Goal: Task Accomplishment & Management: Use online tool/utility

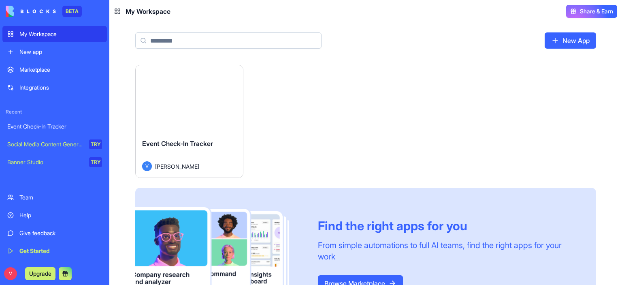
click at [24, 129] on div "Event Check-In Tracker" at bounding box center [54, 126] width 95 height 8
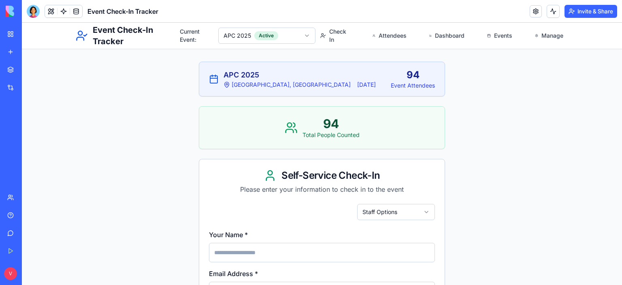
click at [34, 13] on div at bounding box center [33, 11] width 13 height 13
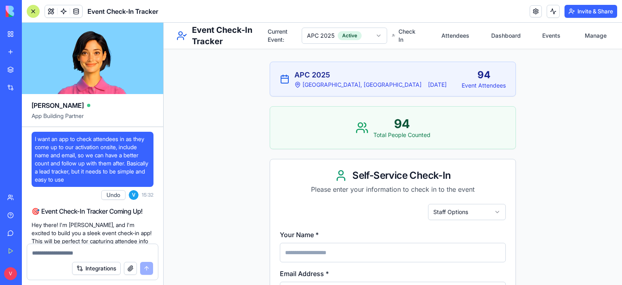
scroll to position [8548, 0]
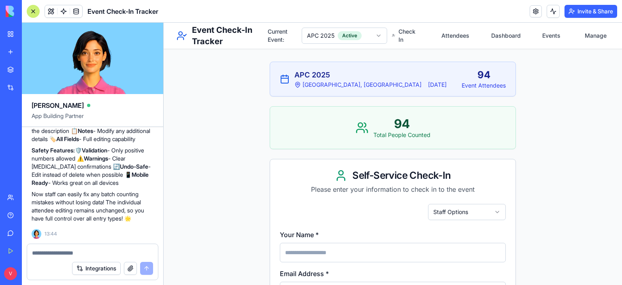
click at [98, 251] on textarea at bounding box center [92, 253] width 121 height 8
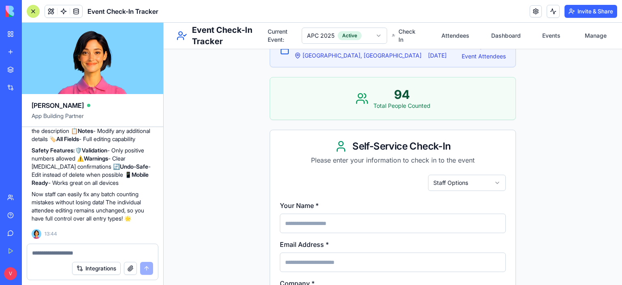
scroll to position [29, 0]
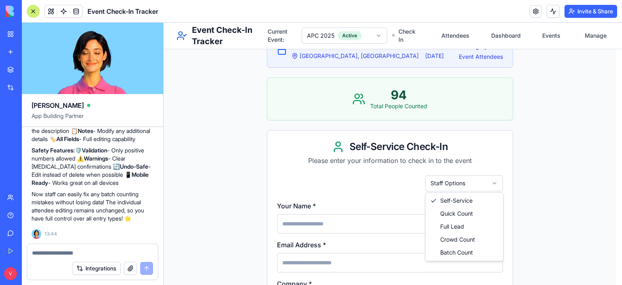
click at [432, 187] on body "Event Check-In Tracker Current Event: APC 2025 Active Check In Attendees Dashbo…" at bounding box center [390, 260] width 452 height 533
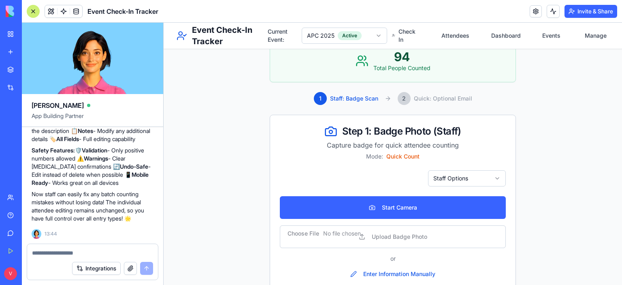
scroll to position [86, 0]
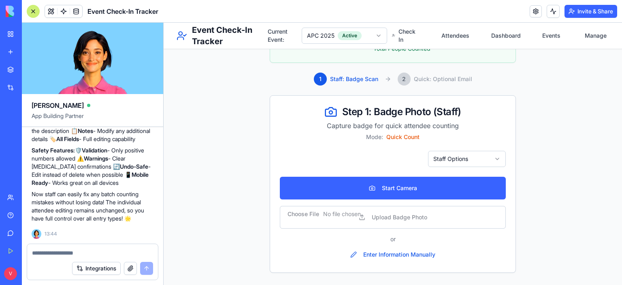
click at [102, 248] on div at bounding box center [92, 250] width 131 height 13
click at [103, 255] on textarea at bounding box center [92, 253] width 121 height 8
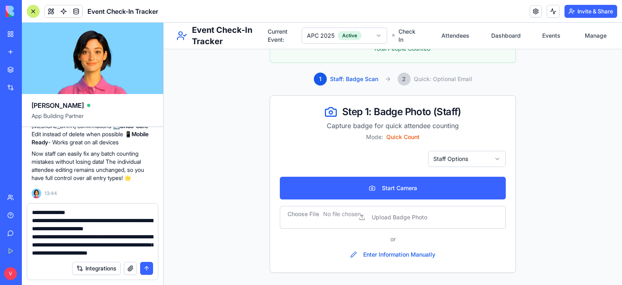
scroll to position [23, 0]
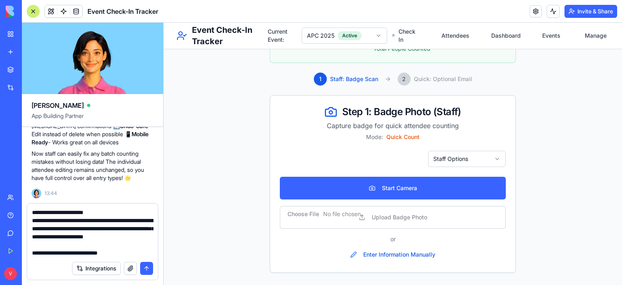
click at [456, 161] on html "Event Check-In Tracker Current Event: APC 2025 Active Check In Attendees Dashbo…" at bounding box center [393, 110] width 458 height 349
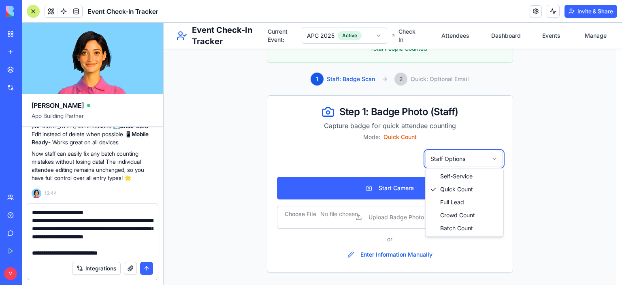
click at [127, 251] on textarea "**********" at bounding box center [92, 232] width 121 height 49
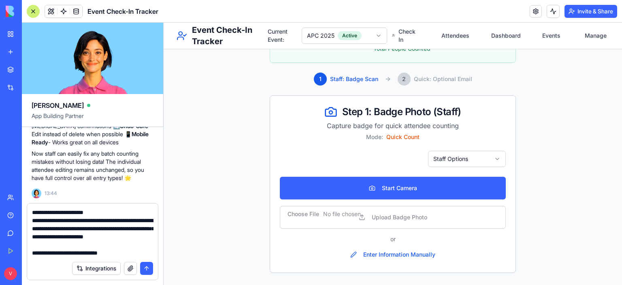
click at [132, 253] on textarea "**********" at bounding box center [92, 232] width 121 height 49
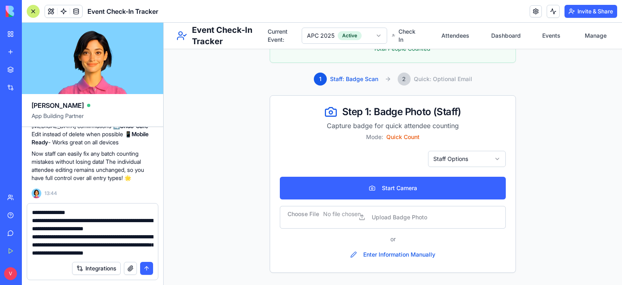
click at [74, 212] on textarea "**********" at bounding box center [92, 232] width 121 height 49
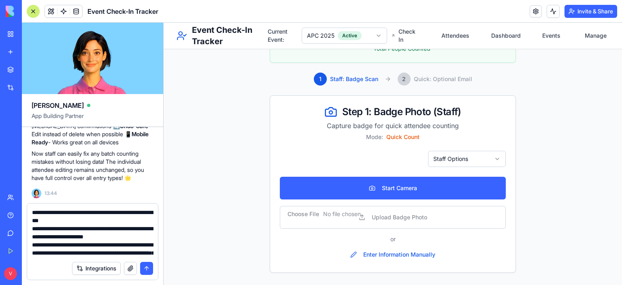
type textarea "**********"
click at [149, 266] on button "submit" at bounding box center [146, 267] width 13 height 13
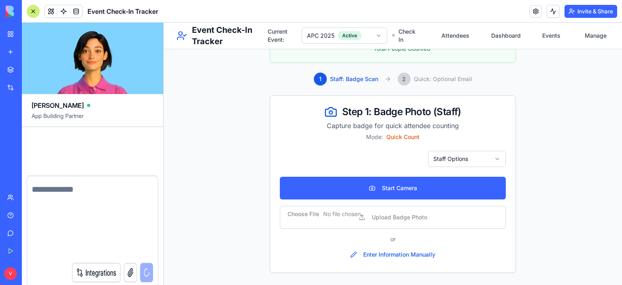
scroll to position [8643, 0]
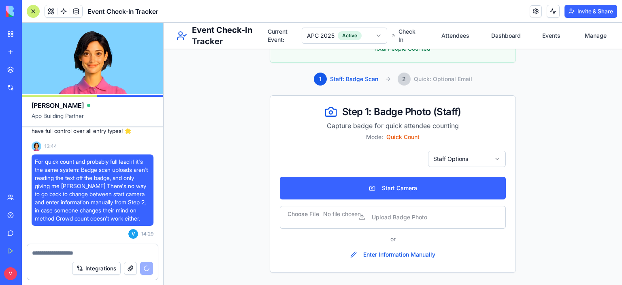
click at [453, 160] on html "Event Check-In Tracker Current Event: APC 2025 Active Check In Attendees Dashbo…" at bounding box center [393, 110] width 458 height 349
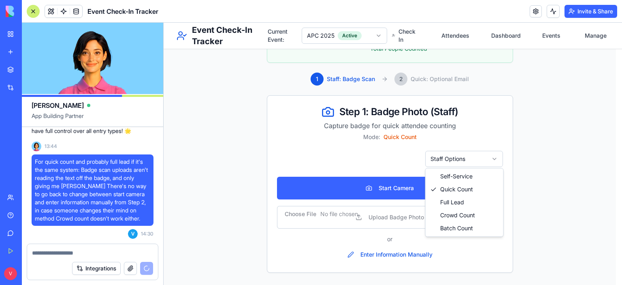
scroll to position [42, 0]
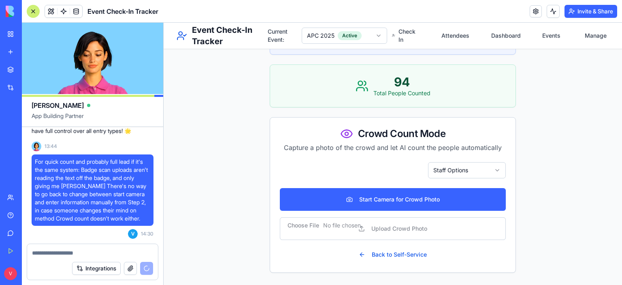
click at [469, 173] on html "Event Check-In Tracker Current Event: APC 2025 Active Check In Attendees Dashbo…" at bounding box center [393, 133] width 458 height 304
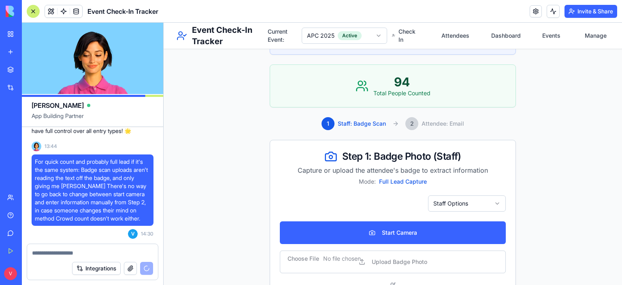
click at [459, 202] on html "Event Check-In Tracker Current Event: APC 2025 Active Check In Attendees Dashbo…" at bounding box center [393, 155] width 458 height 349
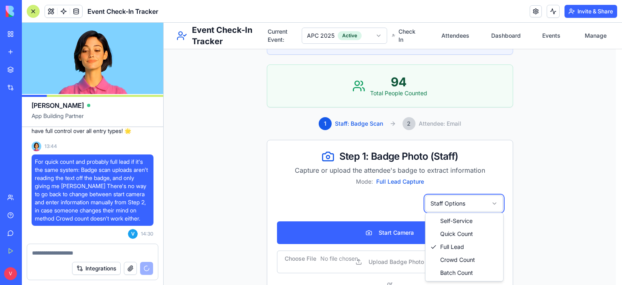
click at [525, 193] on html "Event Check-In Tracker Current Event: APC 2025 Active Check In Attendees Dashbo…" at bounding box center [393, 155] width 458 height 349
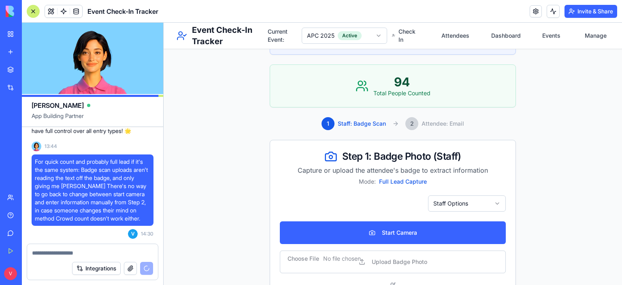
click at [468, 199] on html "Event Check-In Tracker Current Event: APC 2025 Active Check In Attendees Dashbo…" at bounding box center [393, 155] width 458 height 349
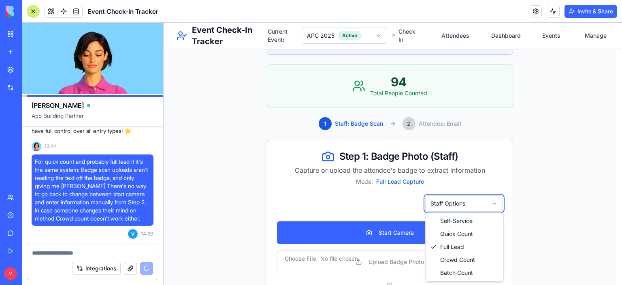
click at [512, 191] on html "Event Check-In Tracker Current Event: APC 2025 Active Check In Attendees Dashbo…" at bounding box center [393, 155] width 458 height 349
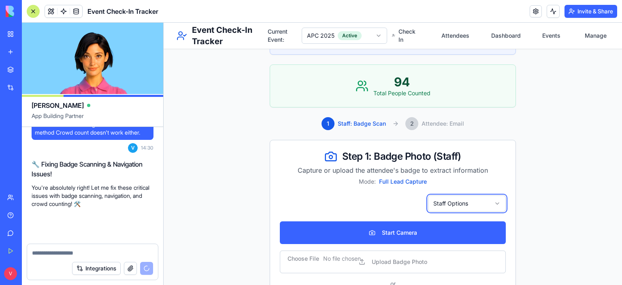
scroll to position [8729, 0]
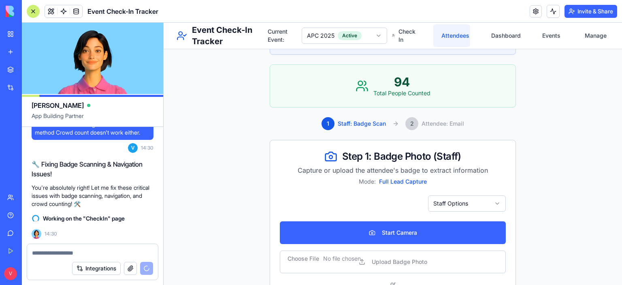
click at [455, 40] on link "Attendees" at bounding box center [451, 35] width 37 height 23
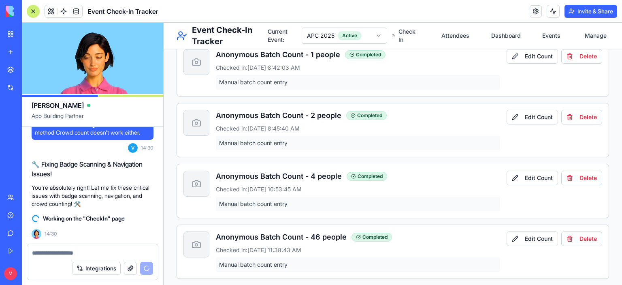
scroll to position [625, 0]
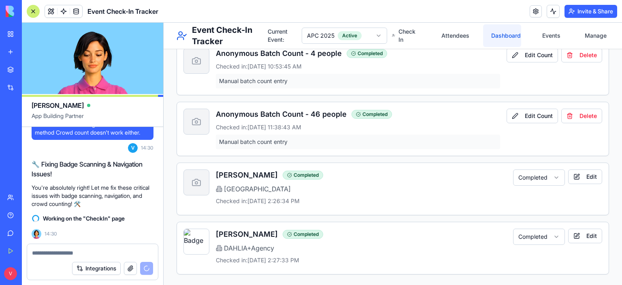
click at [511, 28] on link "Dashboard" at bounding box center [502, 35] width 38 height 23
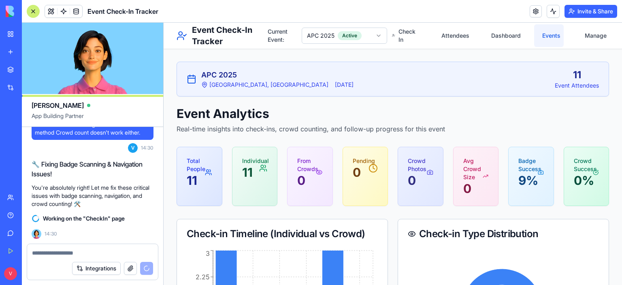
click at [540, 37] on link "Events" at bounding box center [549, 35] width 30 height 23
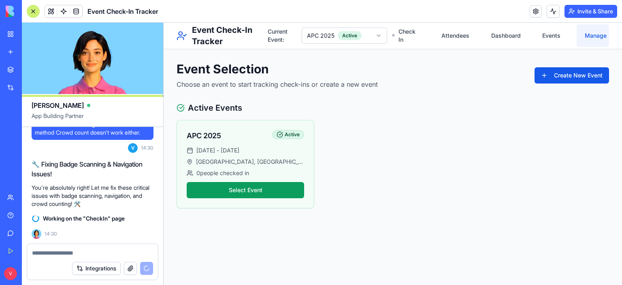
click at [581, 38] on link "Manage" at bounding box center [592, 35] width 32 height 23
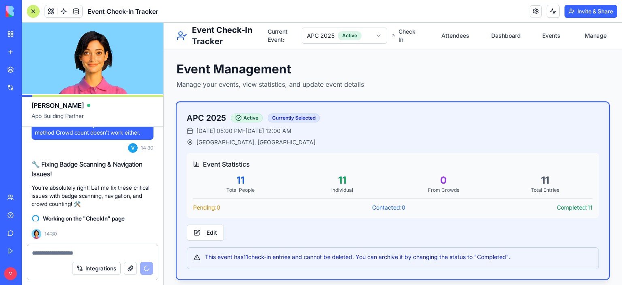
scroll to position [6, 0]
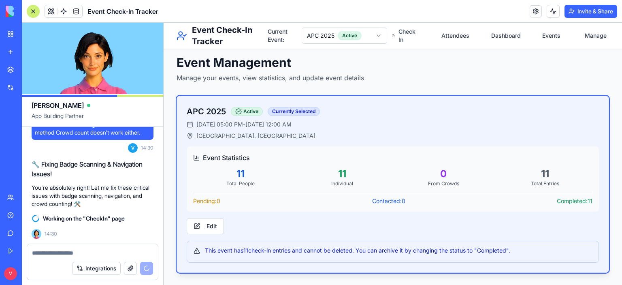
click at [242, 177] on div "11" at bounding box center [240, 173] width 95 height 13
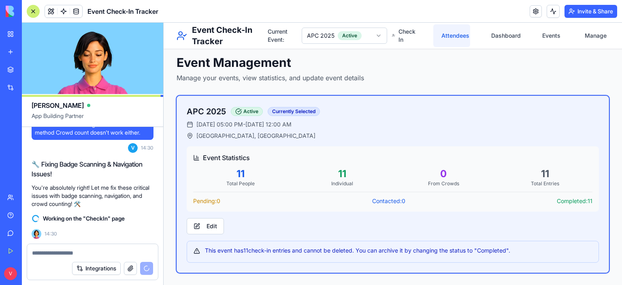
click at [445, 35] on link "Attendees" at bounding box center [451, 35] width 37 height 23
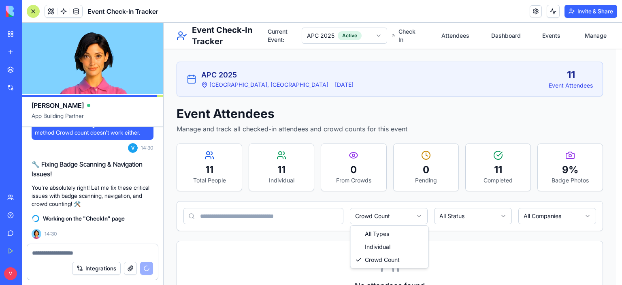
click at [406, 215] on html "Event Check-In Tracker Current Event: APC 2025 Active Check In Attendees Dashbo…" at bounding box center [393, 177] width 458 height 308
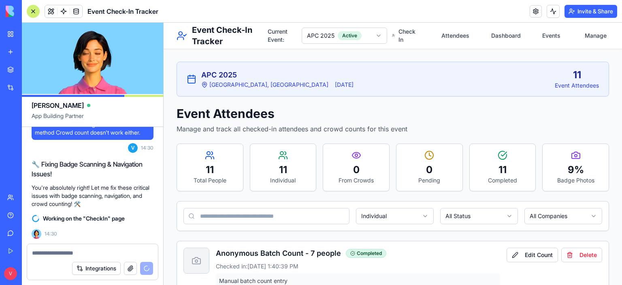
click at [399, 244] on div "Anonymous Batch Count - 7 people Completed Checked in: [DATE] 1:40:39 PM Manual…" at bounding box center [392, 267] width 431 height 53
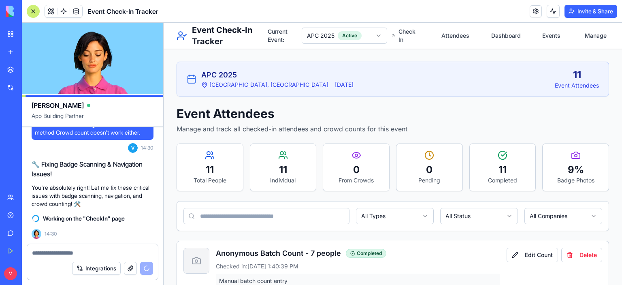
click at [567, 164] on div "9 %" at bounding box center [575, 169] width 53 height 13
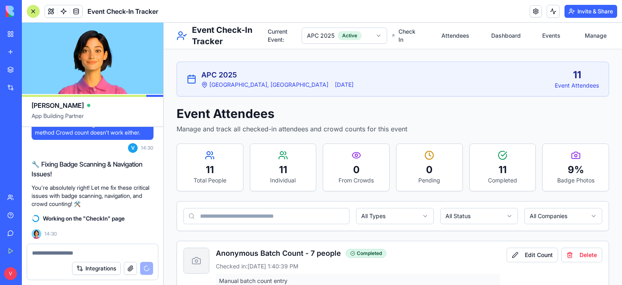
click at [571, 158] on icon at bounding box center [575, 155] width 8 height 6
click at [514, 159] on div "11 Completed" at bounding box center [502, 167] width 66 height 47
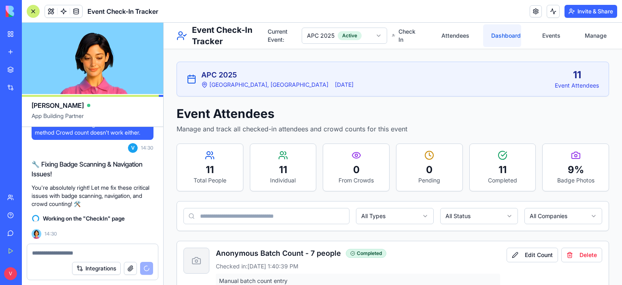
click at [499, 35] on link "Dashboard" at bounding box center [502, 35] width 38 height 23
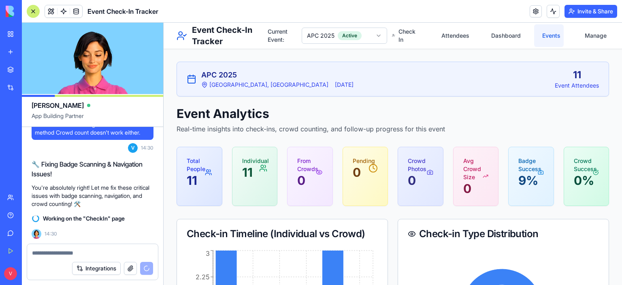
click at [543, 42] on link "Events" at bounding box center [549, 35] width 30 height 23
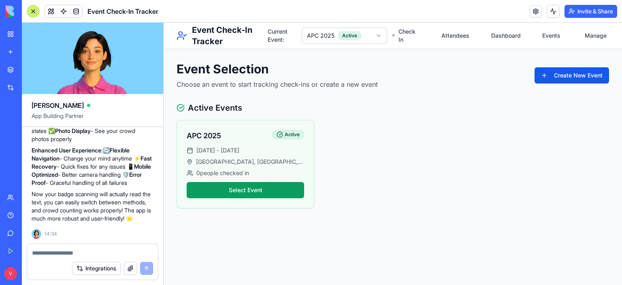
scroll to position [9072, 0]
click at [491, 155] on div "APC 2025 Active [DATE] - [DATE] [GEOGRAPHIC_DATA], [GEOGRAPHIC_DATA] 0 people c…" at bounding box center [392, 164] width 432 height 88
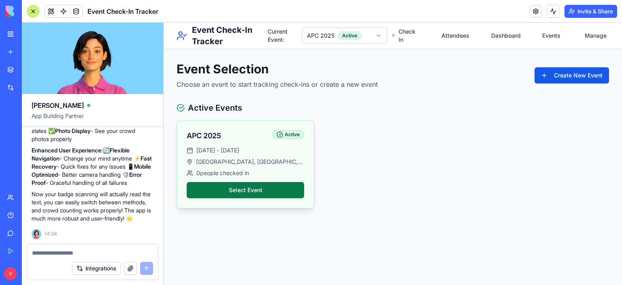
click at [238, 190] on button "Select Event" at bounding box center [245, 190] width 117 height 16
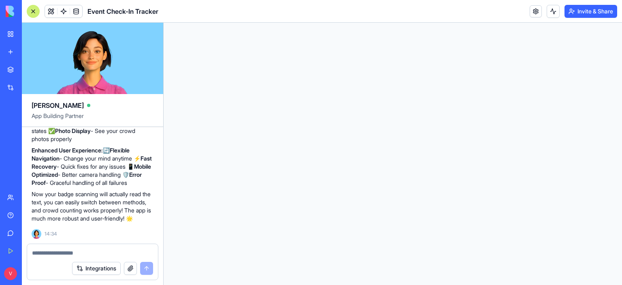
scroll to position [0, 0]
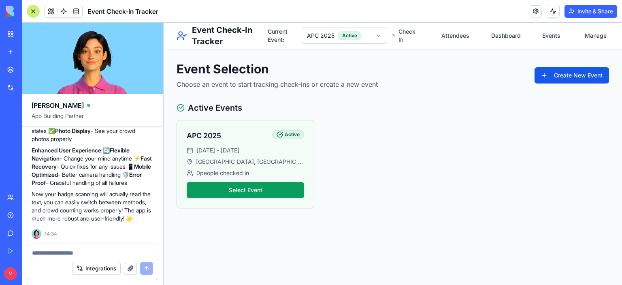
click at [412, 176] on div "APC 2025 Active [DATE] - [DATE] [GEOGRAPHIC_DATA], [GEOGRAPHIC_DATA] 0 people c…" at bounding box center [392, 164] width 432 height 88
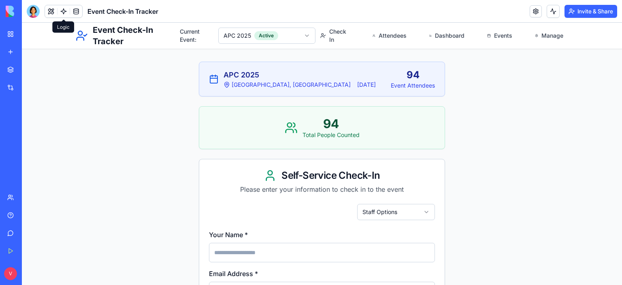
click at [62, 10] on link at bounding box center [63, 11] width 12 height 12
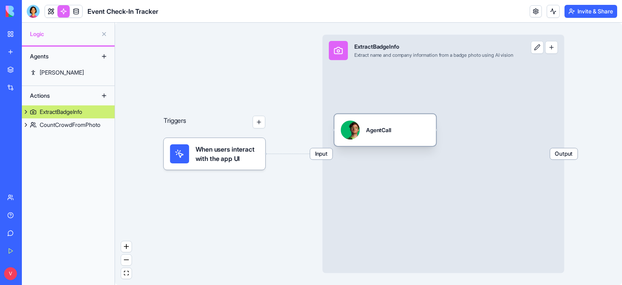
click at [413, 127] on div "AgentCall" at bounding box center [384, 129] width 89 height 19
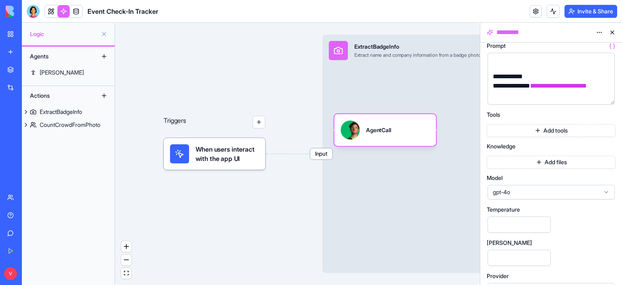
scroll to position [127, 0]
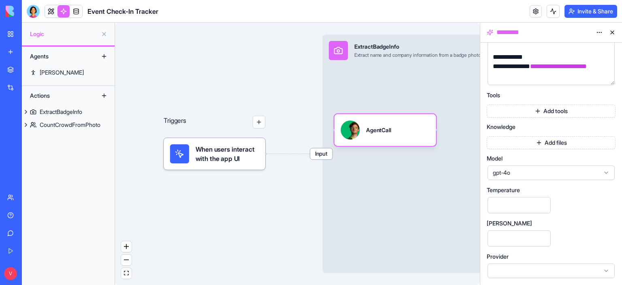
click at [552, 112] on button "Add tools" at bounding box center [550, 110] width 129 height 13
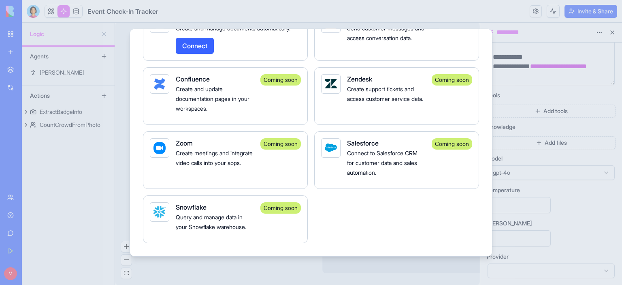
scroll to position [1422, 0]
click at [508, 44] on div at bounding box center [311, 142] width 622 height 285
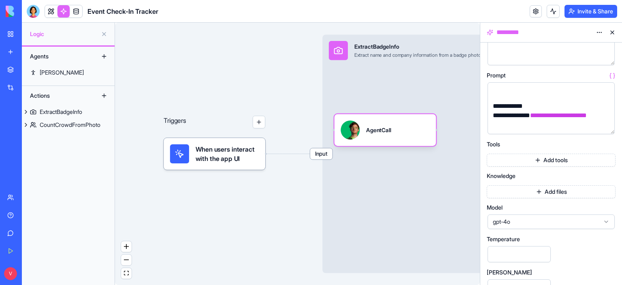
scroll to position [0, 0]
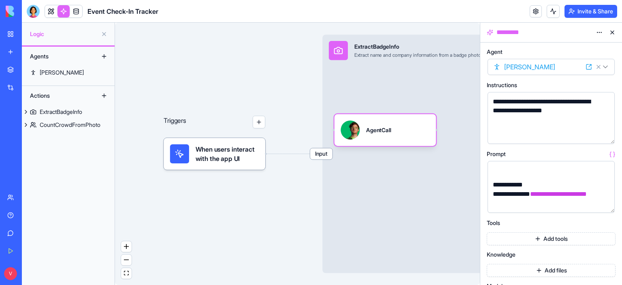
click at [597, 32] on html "**********" at bounding box center [311, 142] width 622 height 285
click at [607, 32] on html "**********" at bounding box center [311, 142] width 622 height 285
click at [610, 32] on button at bounding box center [611, 32] width 13 height 13
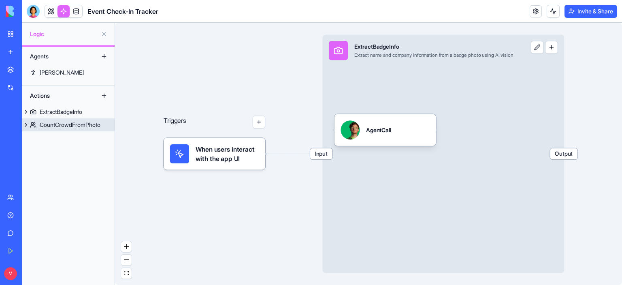
click at [78, 122] on div "CountCrowdFromPhoto" at bounding box center [70, 125] width 61 height 8
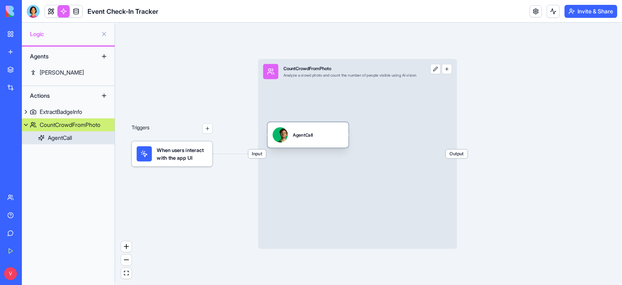
click at [324, 142] on div "AgentCall" at bounding box center [307, 134] width 71 height 15
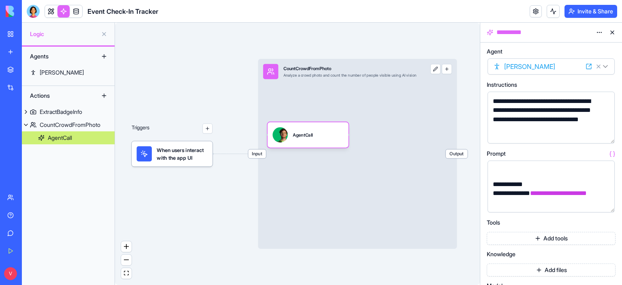
scroll to position [1, 0]
click at [51, 11] on link at bounding box center [51, 11] width 12 height 12
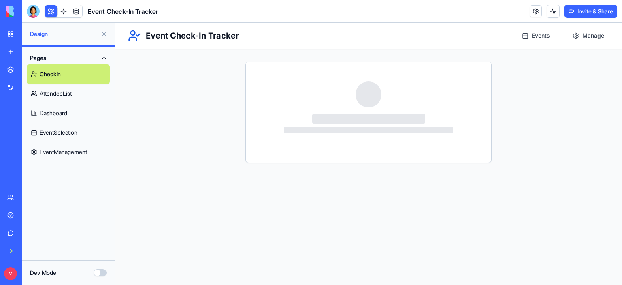
click at [15, 17] on div "BETA" at bounding box center [10, 11] width 17 height 23
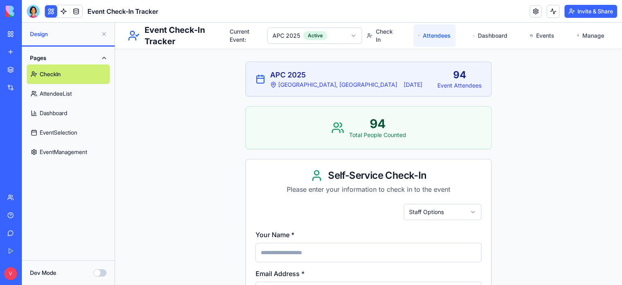
click at [435, 39] on link "Attendees" at bounding box center [434, 35] width 42 height 23
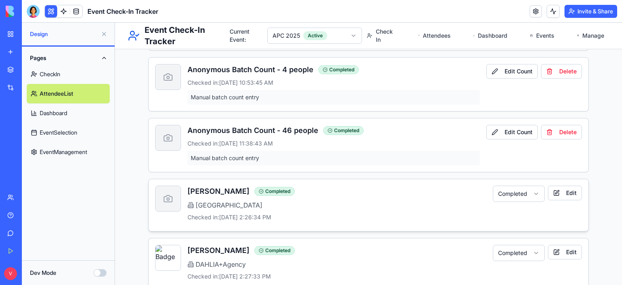
scroll to position [625, 0]
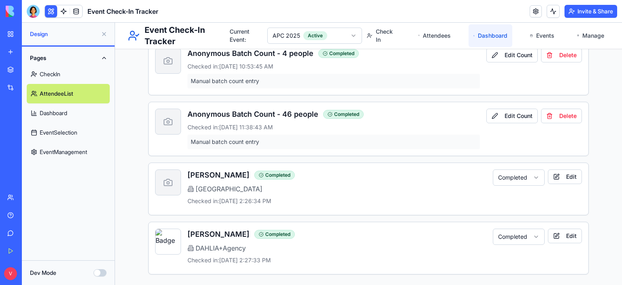
click at [487, 38] on link "Dashboard" at bounding box center [490, 35] width 44 height 23
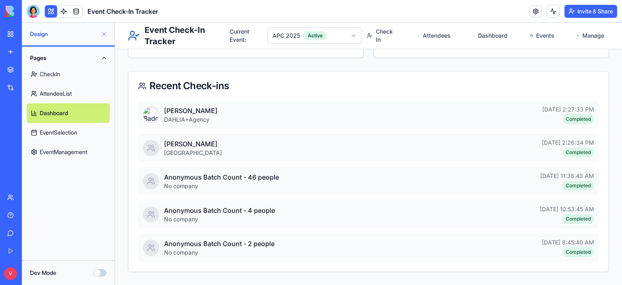
scroll to position [522, 0]
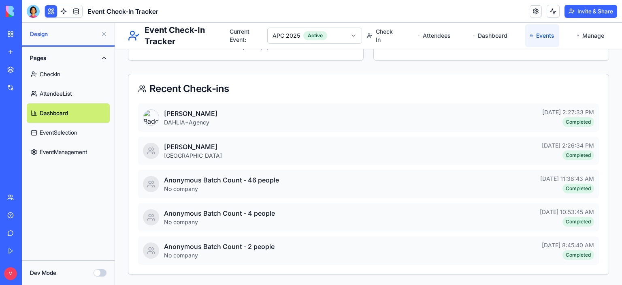
click at [548, 37] on link "Events" at bounding box center [542, 35] width 34 height 23
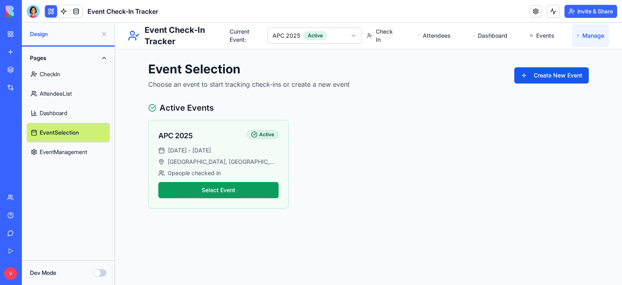
click at [580, 38] on link "Manage" at bounding box center [590, 35] width 37 height 23
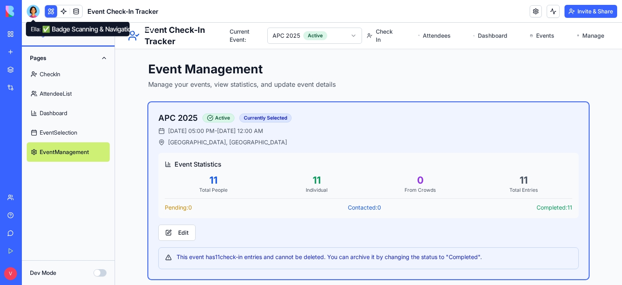
click at [36, 12] on div at bounding box center [33, 11] width 13 height 13
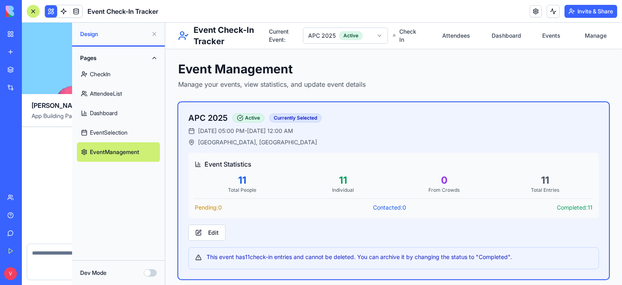
scroll to position [9072, 0]
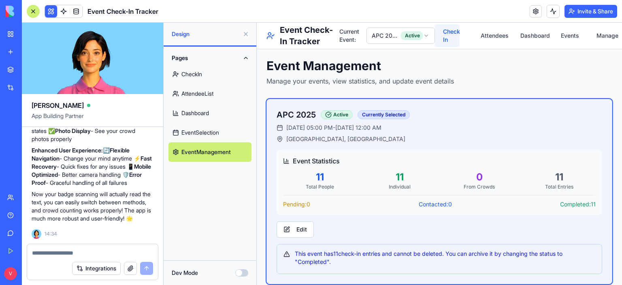
click at [444, 38] on link "Check In" at bounding box center [447, 35] width 25 height 23
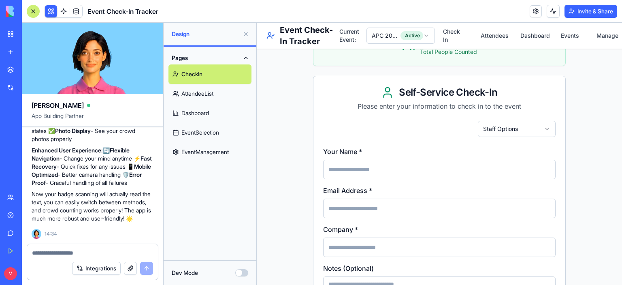
scroll to position [80, 0]
click at [533, 132] on html "Event Check-In Tracker Current Event: APC 2025 Active Check In Attendees Dashbo…" at bounding box center [439, 206] width 365 height 527
click at [585, 163] on html "Event Check-In Tracker Current Event: APC 2025 Active Check In Attendees Dashbo…" at bounding box center [439, 206] width 365 height 527
click at [503, 126] on html "Event Check-In Tracker Current Event: APC 2025 Active Check In Attendees Dashbo…" at bounding box center [439, 206] width 365 height 527
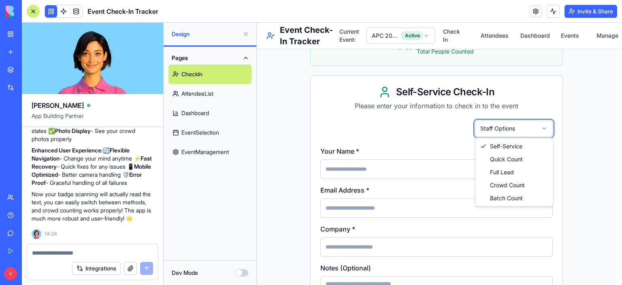
click at [573, 188] on html "Event Check-In Tracker Current Event: APC 2025 Active Check In Attendees Dashbo…" at bounding box center [439, 206] width 365 height 527
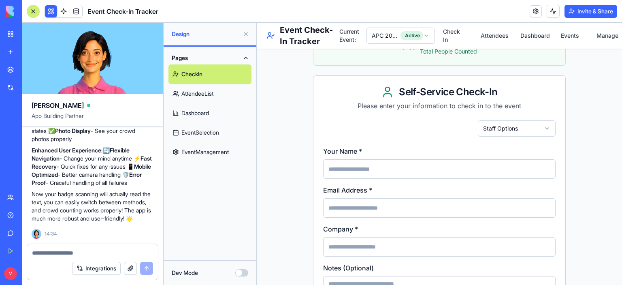
click at [371, 36] on html "Event Check-In Tracker Current Event: APC 2025 Active Check In Attendees Dashbo…" at bounding box center [439, 206] width 365 height 527
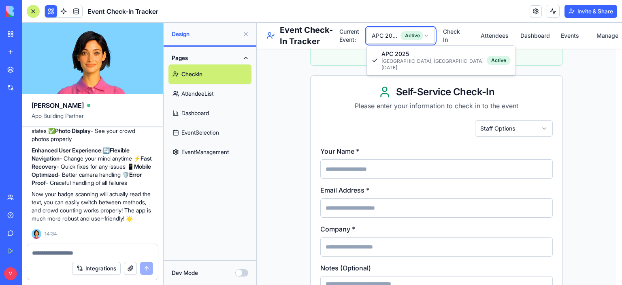
click at [574, 105] on html "Event Check-In Tracker Current Event: APC 2025 Active Check In Attendees Dashbo…" at bounding box center [439, 206] width 365 height 527
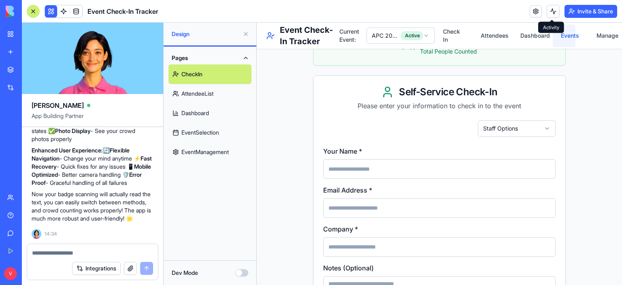
click at [560, 40] on link "Events" at bounding box center [563, 35] width 22 height 23
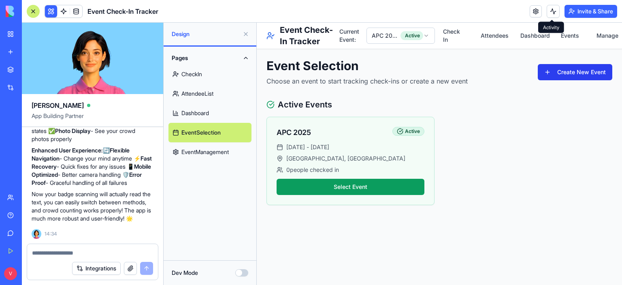
click at [569, 75] on button "Create New Event" at bounding box center [574, 72] width 74 height 16
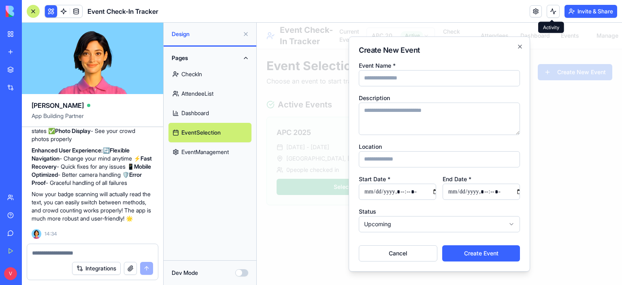
click at [555, 120] on div at bounding box center [439, 154] width 365 height 262
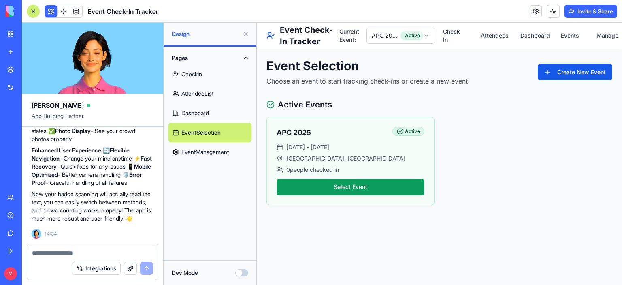
click at [461, 41] on nav "Check In Attendees Dashboard Events Manage" at bounding box center [524, 35] width 178 height 23
click at [448, 28] on link "Check In" at bounding box center [447, 35] width 25 height 23
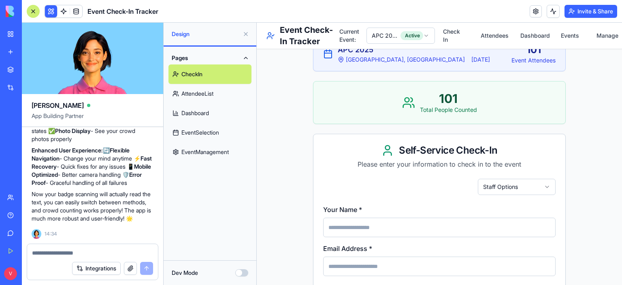
scroll to position [21, 0]
click at [563, 178] on div "APC 2025 Seattle, WA 9/6/2025 101 Event Attendees 101 Total People Counted Self…" at bounding box center [439, 277] width 272 height 501
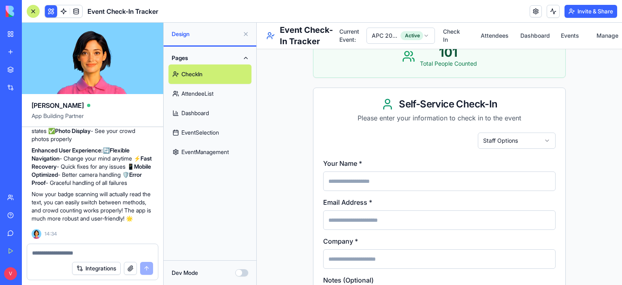
scroll to position [0, 0]
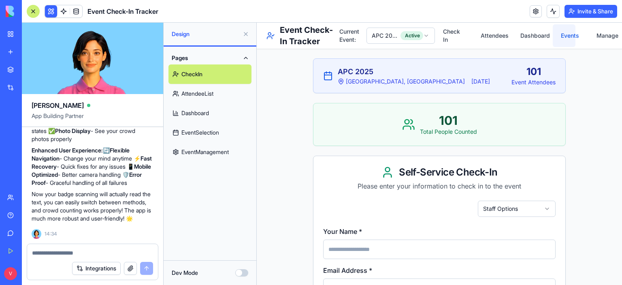
click at [556, 43] on link "Events" at bounding box center [563, 35] width 22 height 23
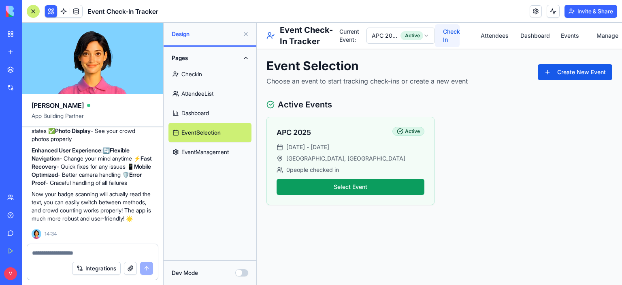
click at [446, 35] on link "Check In" at bounding box center [447, 35] width 25 height 23
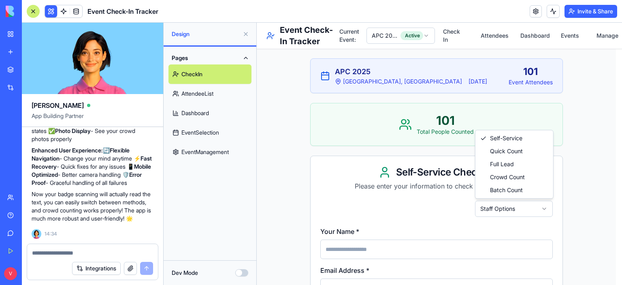
click at [532, 203] on html "Event Check-In Tracker Current Event: APC 2025 Active Check In Attendees Dashbo…" at bounding box center [439, 286] width 365 height 527
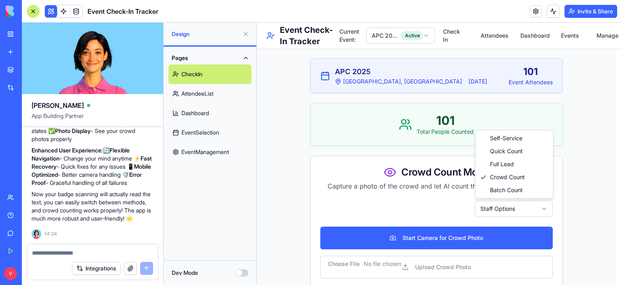
click at [497, 207] on html "Event Check-In Tracker Current Event: APC 2025 Active Check In Attendees Dashbo…" at bounding box center [439, 172] width 365 height 298
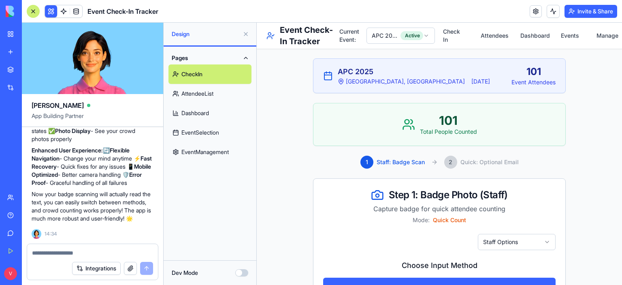
click at [589, 157] on main "APC 2025 Seattle, WA 9/6/2025 101 Event Attendees 101 Total People Counted 1 St…" at bounding box center [439, 199] width 365 height 352
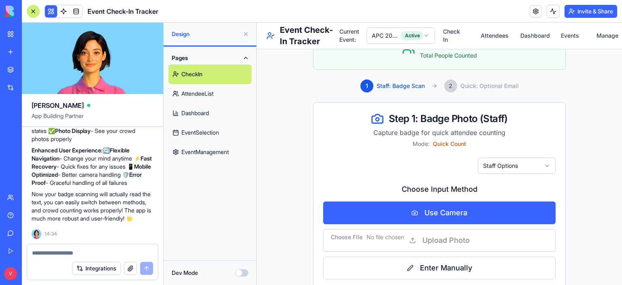
scroll to position [89, 0]
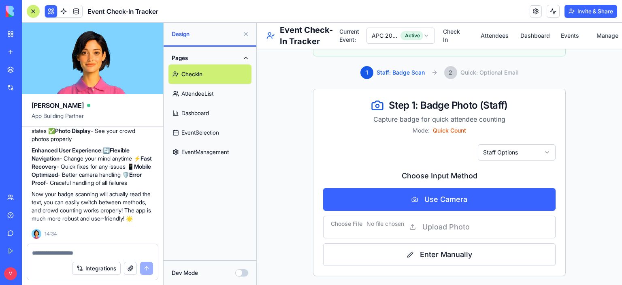
click at [507, 159] on html "Event Check-In Tracker Current Event: APC 2025 Active Check In Attendees Dashbo…" at bounding box center [439, 109] width 365 height 352
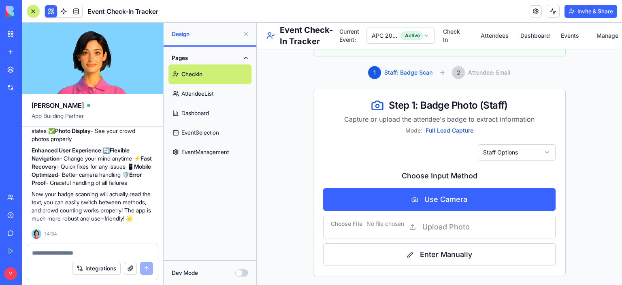
click at [564, 164] on div "APC 2025 Seattle, WA 9/6/2025 101 Event Attendees 101 Total People Counted 1 St…" at bounding box center [439, 122] width 272 height 326
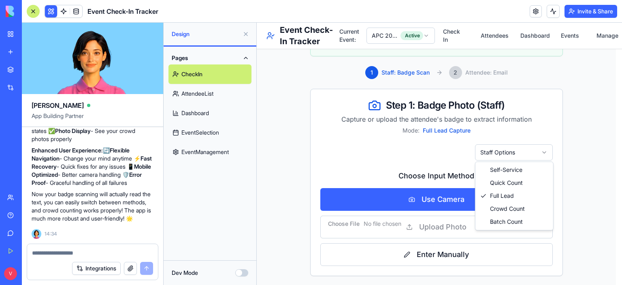
click at [536, 155] on html "Event Check-In Tracker Current Event: APC 2025 Active Check In Attendees Dashbo…" at bounding box center [439, 109] width 365 height 352
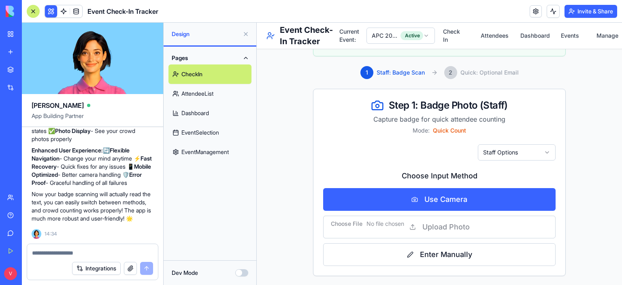
click at [540, 156] on html "Event Check-In Tracker Current Event: APC 2025 Active Check In Attendees Dashbo…" at bounding box center [439, 109] width 365 height 352
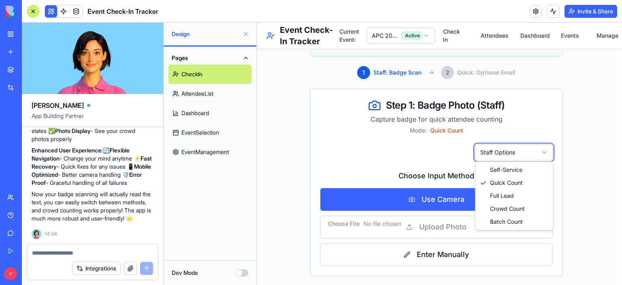
click at [568, 166] on html "Event Check-In Tracker Current Event: APC 2025 Active Check In Attendees Dashbo…" at bounding box center [439, 109] width 365 height 352
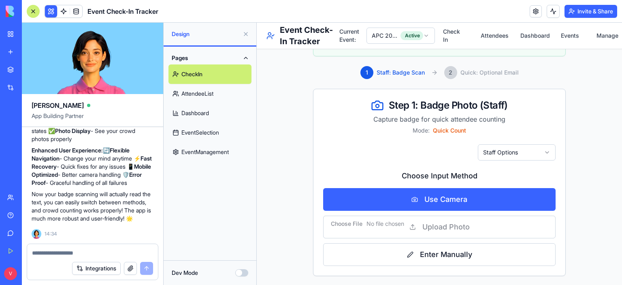
click at [535, 157] on html "Event Check-In Tracker Current Event: APC 2025 Active Check In Attendees Dashbo…" at bounding box center [439, 109] width 365 height 352
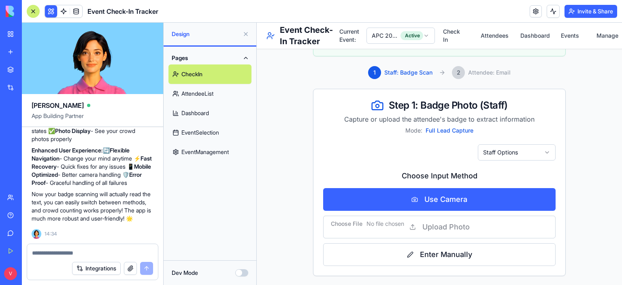
click at [578, 183] on main "APC 2025 Seattle, WA 9/6/2025 101 Event Attendees 101 Total People Counted 1 St…" at bounding box center [439, 109] width 365 height 352
